Goal: Task Accomplishment & Management: Manage account settings

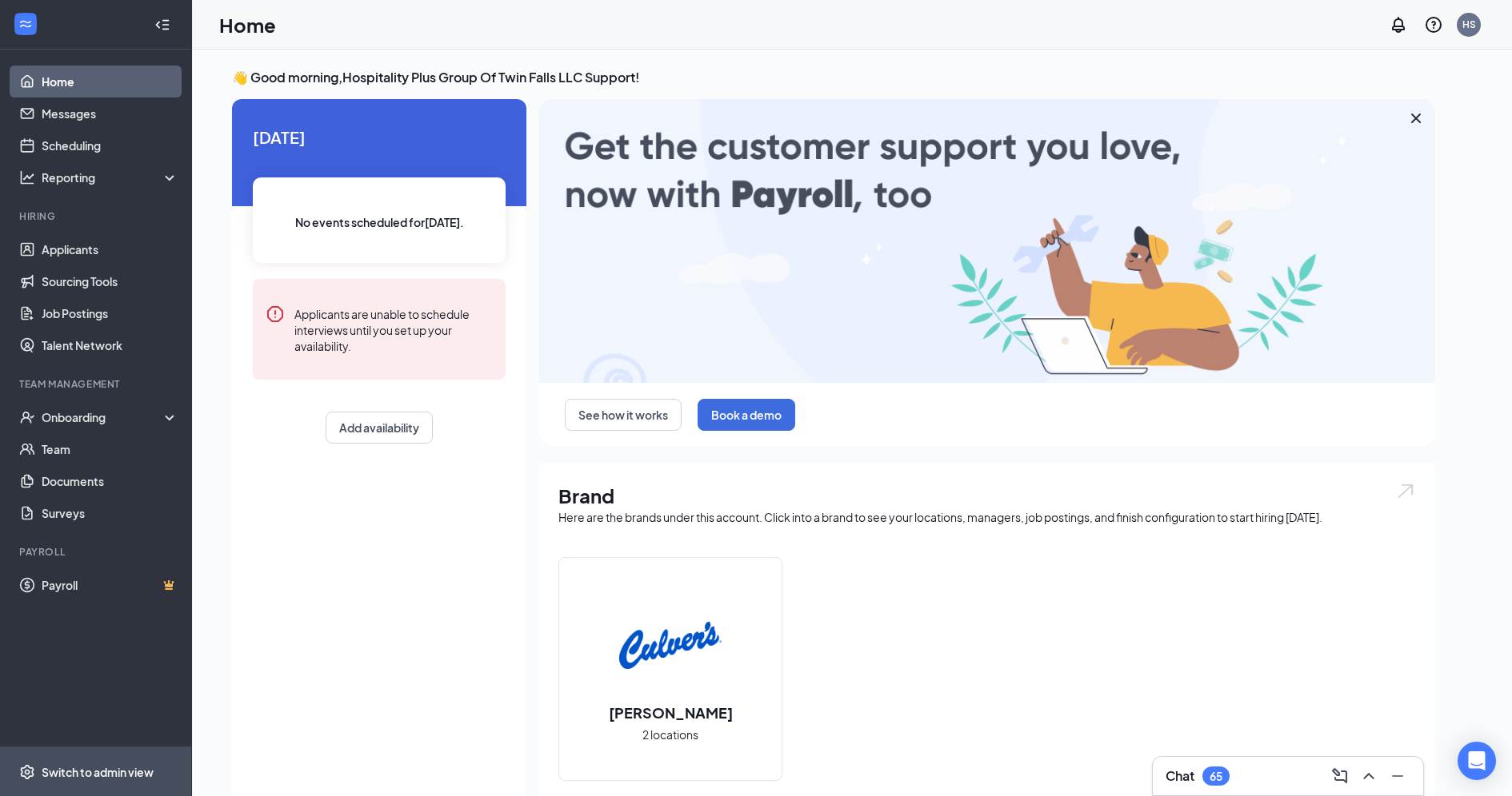
click at [120, 773] on div "Switch to admin view" at bounding box center [97, 772] width 112 height 16
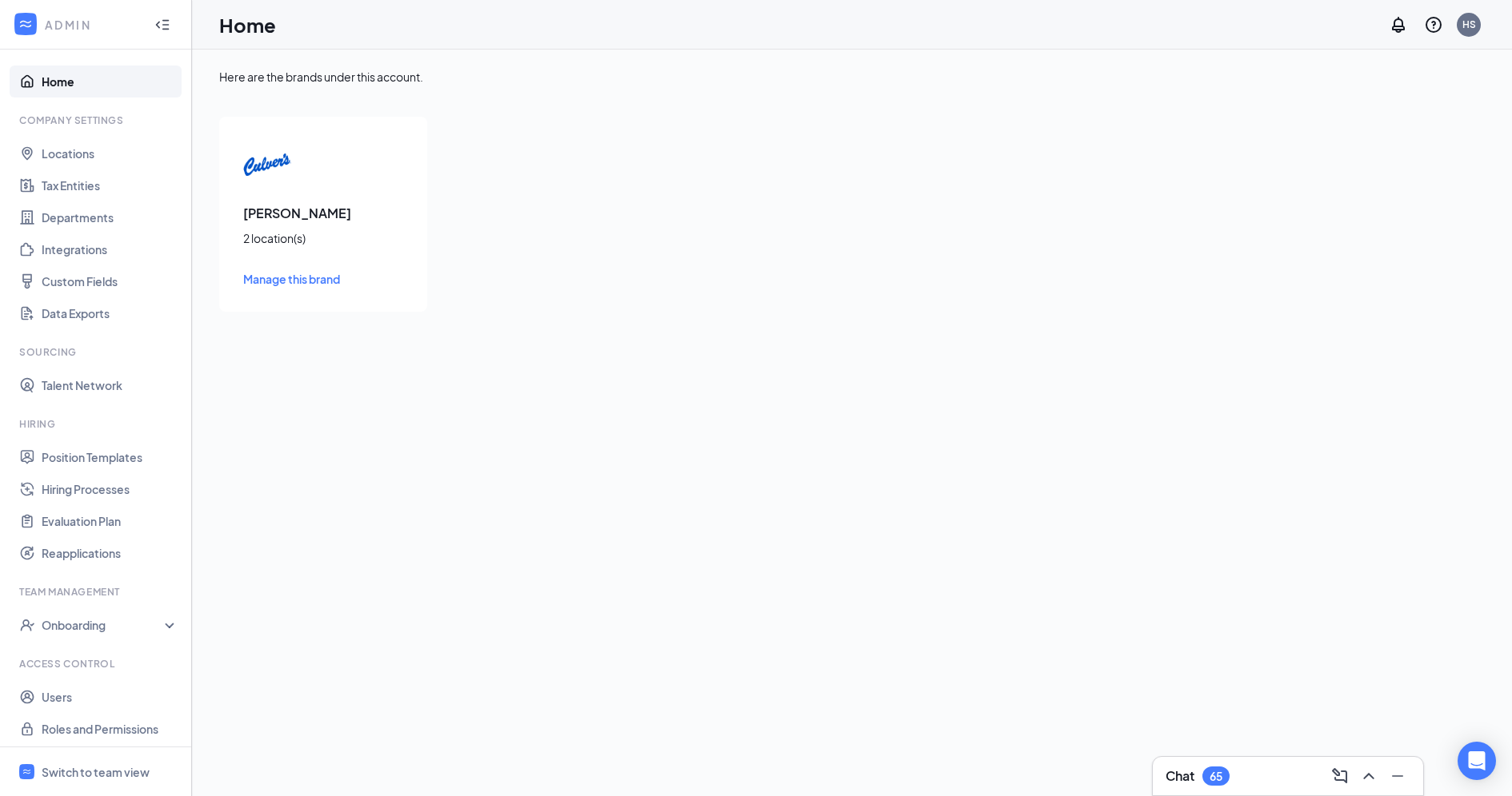
click at [79, 134] on li "Company Settings Locations Tax Entities Departments Integrations Custom Fields …" at bounding box center [95, 222] width 191 height 216
click at [73, 152] on link "Locations" at bounding box center [110, 154] width 137 height 32
